Goal: Navigation & Orientation: Find specific page/section

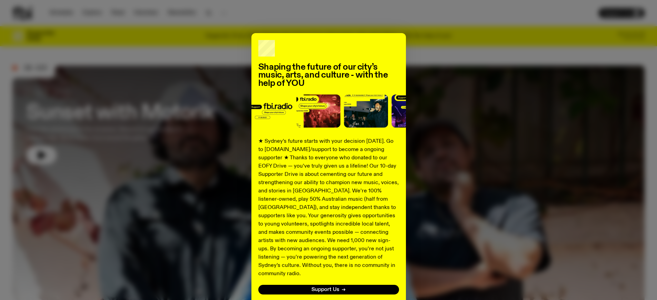
click at [427, 42] on div "Shaping the future of our city’s music, arts, and culture - with the help of YO…" at bounding box center [328, 174] width 632 height 283
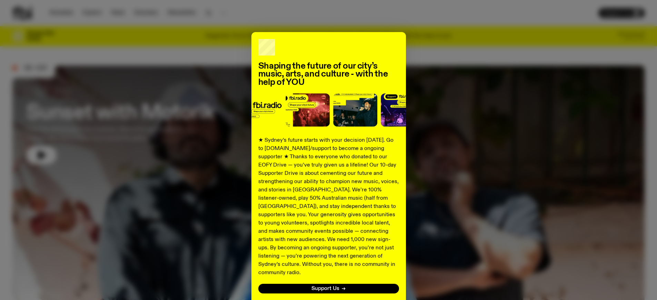
scroll to position [1, 0]
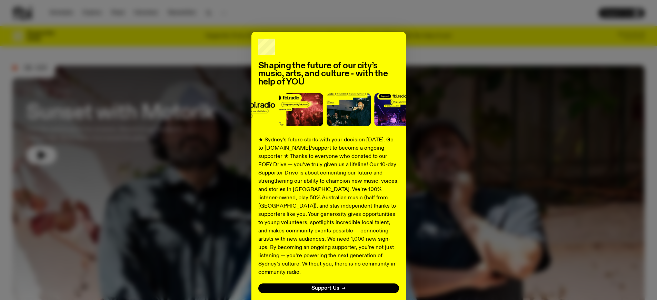
click at [330, 300] on button "No thanks" at bounding box center [328, 304] width 25 height 8
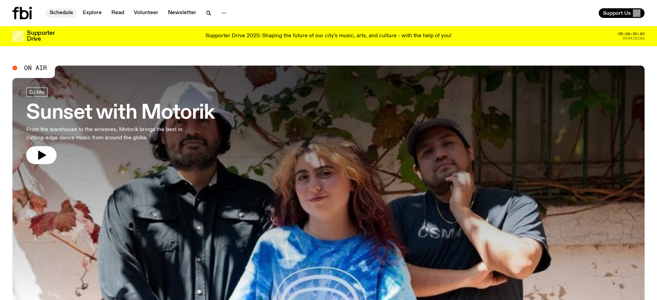
click at [61, 14] on link "Schedule" at bounding box center [62, 13] width 32 height 10
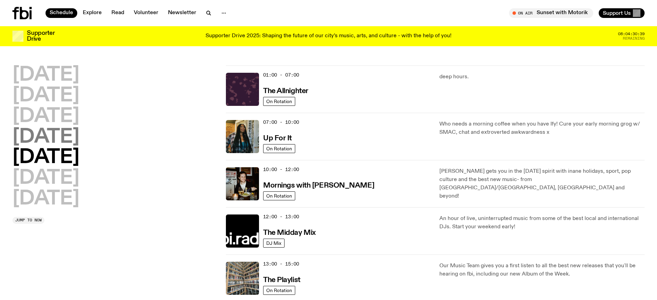
click at [53, 139] on h2 "[DATE]" at bounding box center [45, 137] width 67 height 19
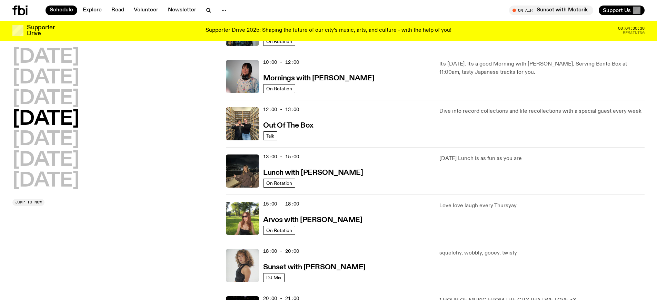
scroll to position [103, 0]
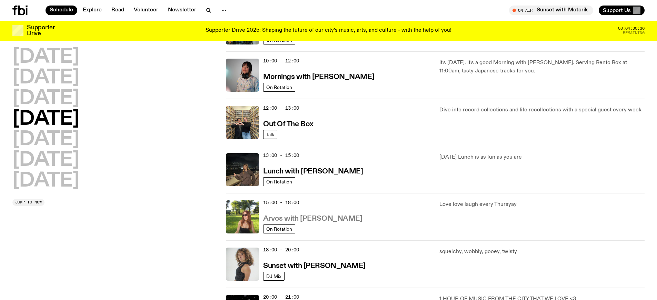
click at [333, 218] on h3 "Arvos with [PERSON_NAME]" at bounding box center [312, 218] width 99 height 7
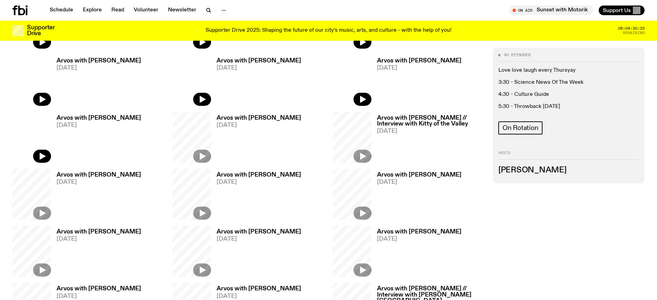
scroll to position [364, 0]
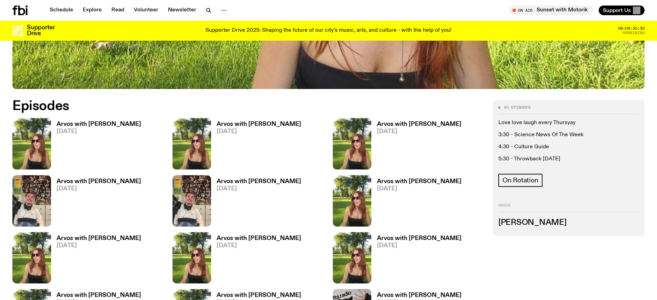
click at [104, 124] on h3 "Arvos with [PERSON_NAME]" at bounding box center [99, 124] width 84 height 6
